Goal: Task Accomplishment & Management: Use online tool/utility

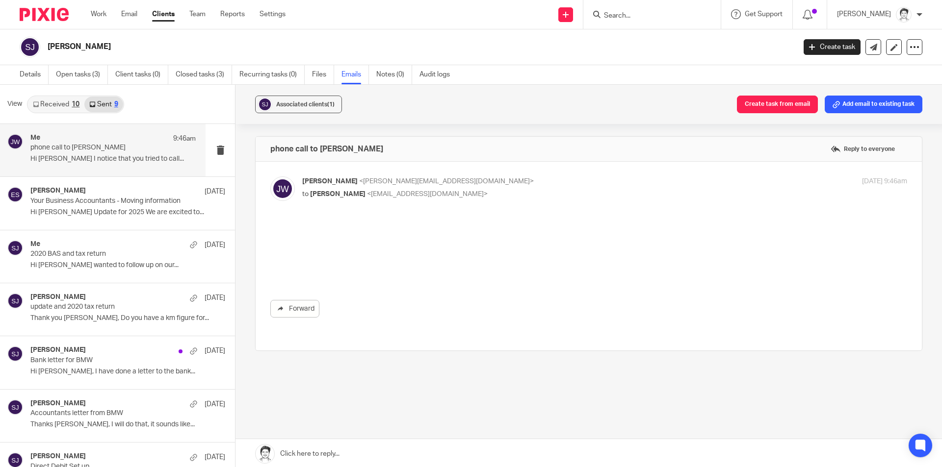
click at [614, 13] on input "Search" at bounding box center [647, 16] width 88 height 9
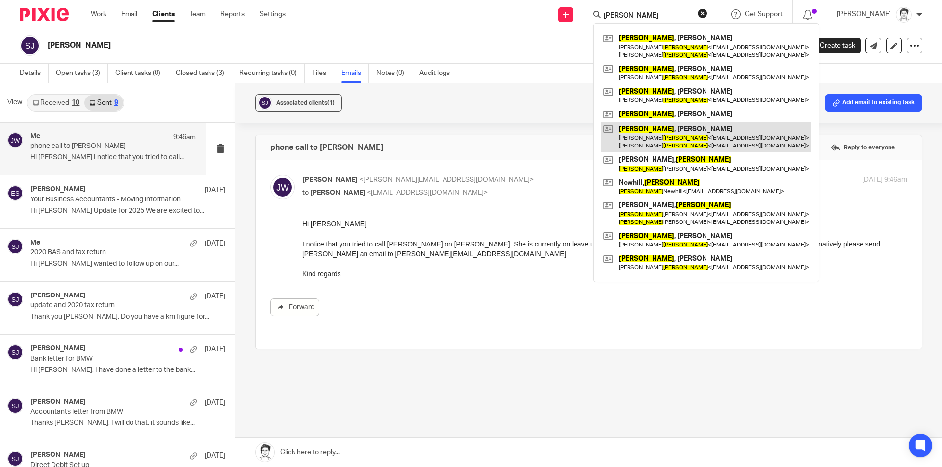
type input "matthews"
drag, startPoint x: 656, startPoint y: 137, endPoint x: 660, endPoint y: 126, distance: 11.8
click at [655, 138] on link at bounding box center [706, 137] width 210 height 30
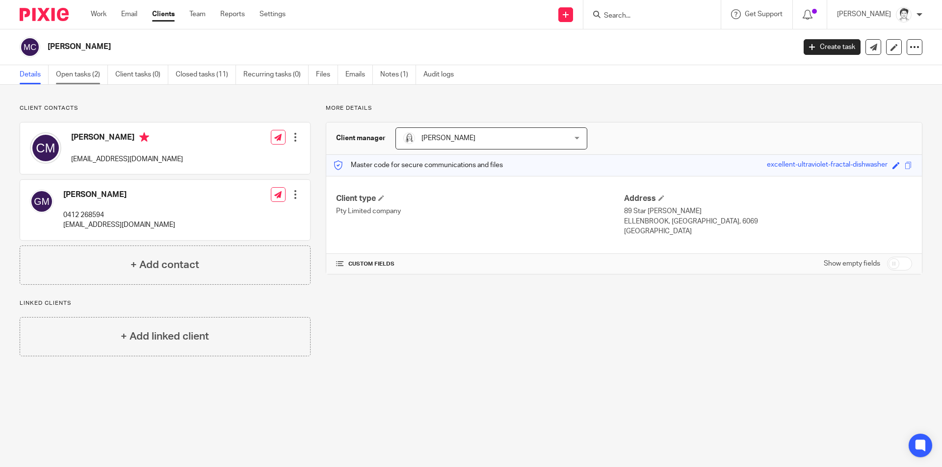
click at [71, 73] on link "Open tasks (2)" at bounding box center [82, 74] width 52 height 19
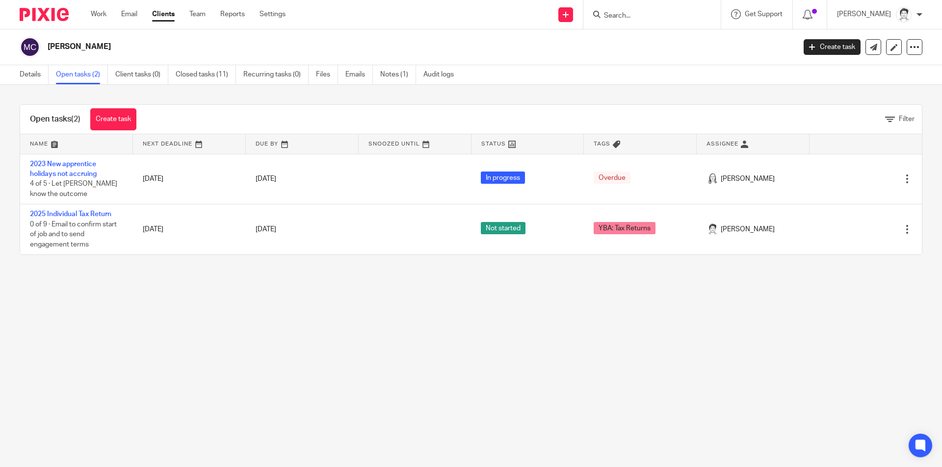
drag, startPoint x: 0, startPoint y: 0, endPoint x: 306, endPoint y: 342, distance: 458.5
click at [105, 216] on link "2025 Individual Tax Return" at bounding box center [70, 214] width 81 height 7
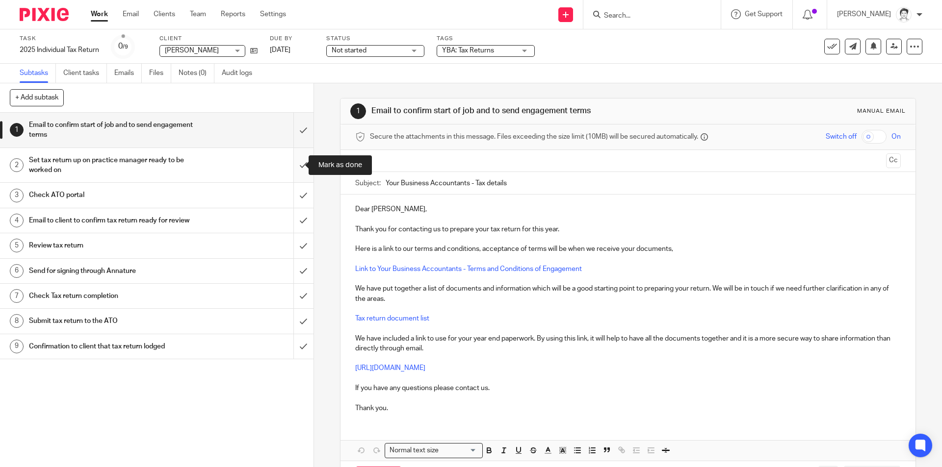
click at [293, 165] on input "submit" at bounding box center [156, 165] width 313 height 35
click at [74, 194] on h1 "Check ATO portal" at bounding box center [114, 195] width 170 height 15
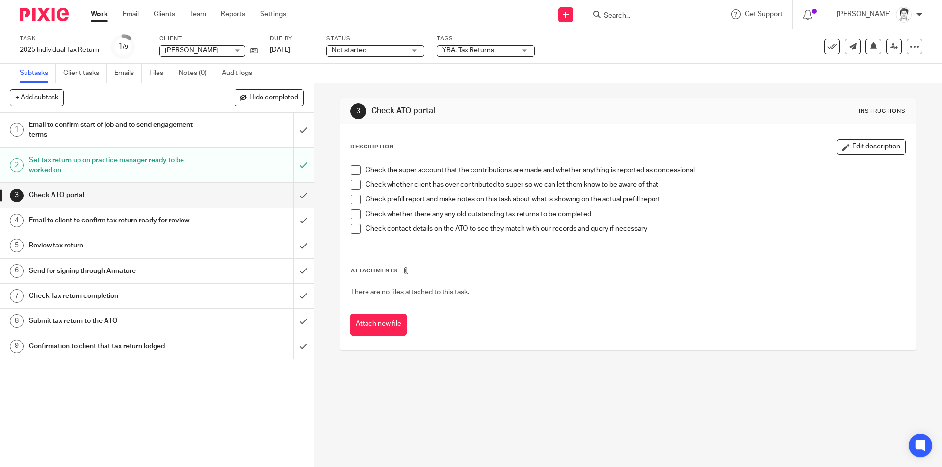
drag, startPoint x: 187, startPoint y: 72, endPoint x: 157, endPoint y: 85, distance: 32.5
click at [187, 72] on link "Notes (0)" at bounding box center [197, 73] width 36 height 19
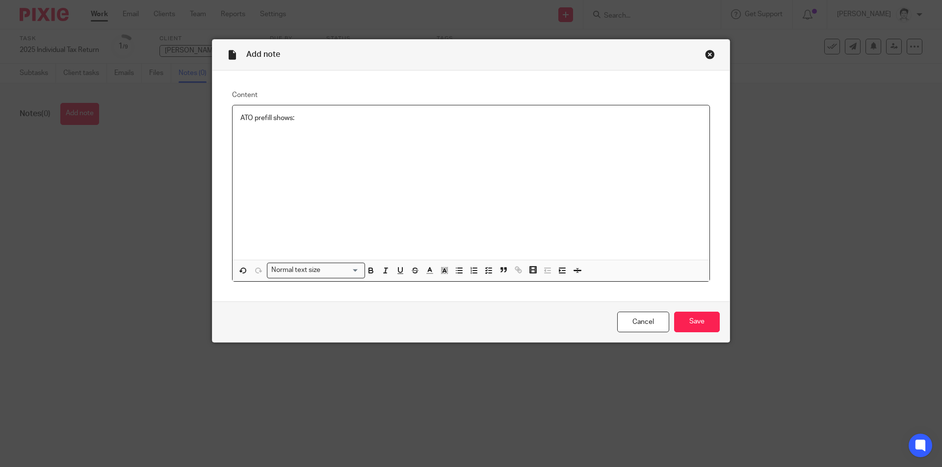
click at [451, 271] on span at bounding box center [473, 272] width 44 height 15
click at [456, 269] on icon "button" at bounding box center [459, 270] width 9 height 9
click at [263, 130] on p at bounding box center [480, 128] width 441 height 10
drag, startPoint x: 320, startPoint y: 129, endPoint x: 249, endPoint y: 132, distance: 71.2
click at [260, 132] on li "payment summary" at bounding box center [480, 128] width 441 height 10
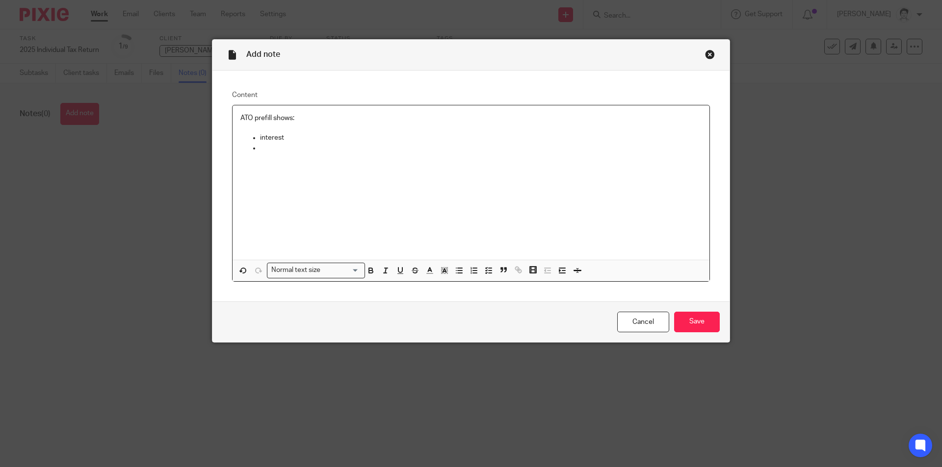
click at [322, 119] on p "ATO prefill shows:" at bounding box center [470, 118] width 461 height 10
click at [260, 139] on p at bounding box center [480, 138] width 441 height 10
click at [258, 152] on div "ATO prefill shows: interest" at bounding box center [470, 182] width 477 height 155
click at [704, 325] on input "Save" at bounding box center [697, 322] width 46 height 21
